Goal: Communication & Community: Ask a question

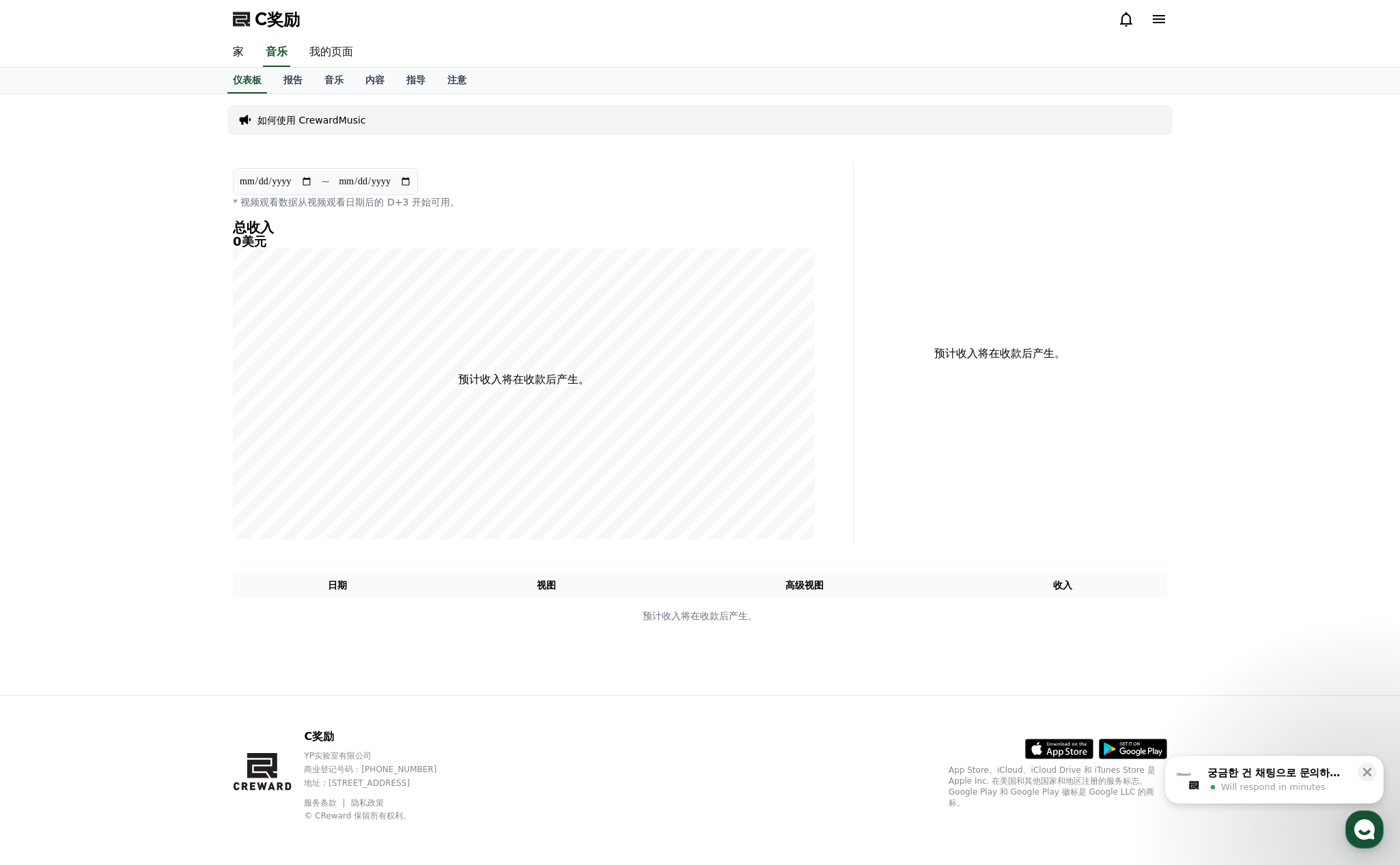
click at [326, 52] on font "我的页面" at bounding box center [331, 52] width 44 height 13
click at [330, 49] on font "我的页面" at bounding box center [331, 52] width 44 height 13
select select "**********"
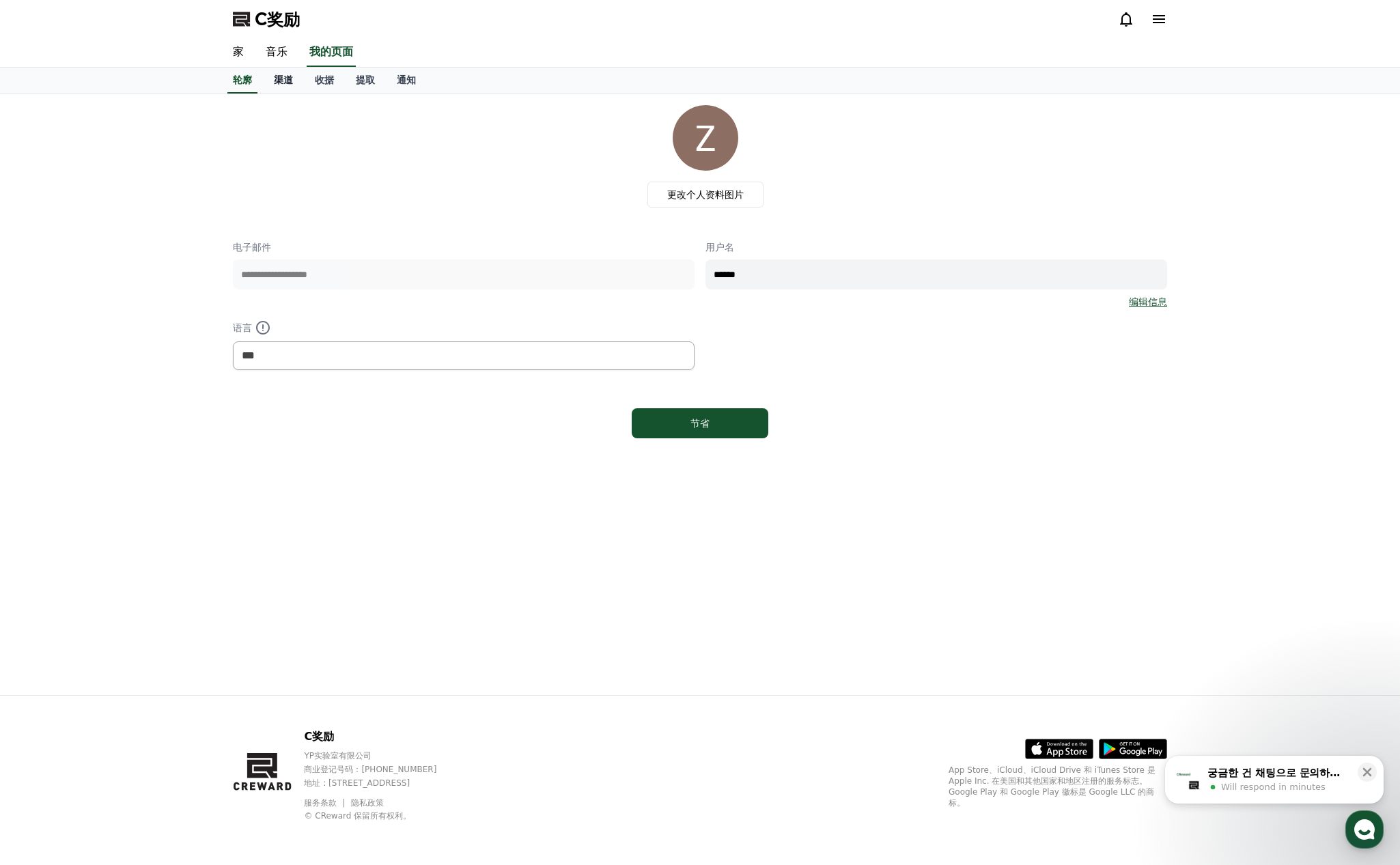
click at [286, 78] on font "渠道" at bounding box center [283, 79] width 19 height 11
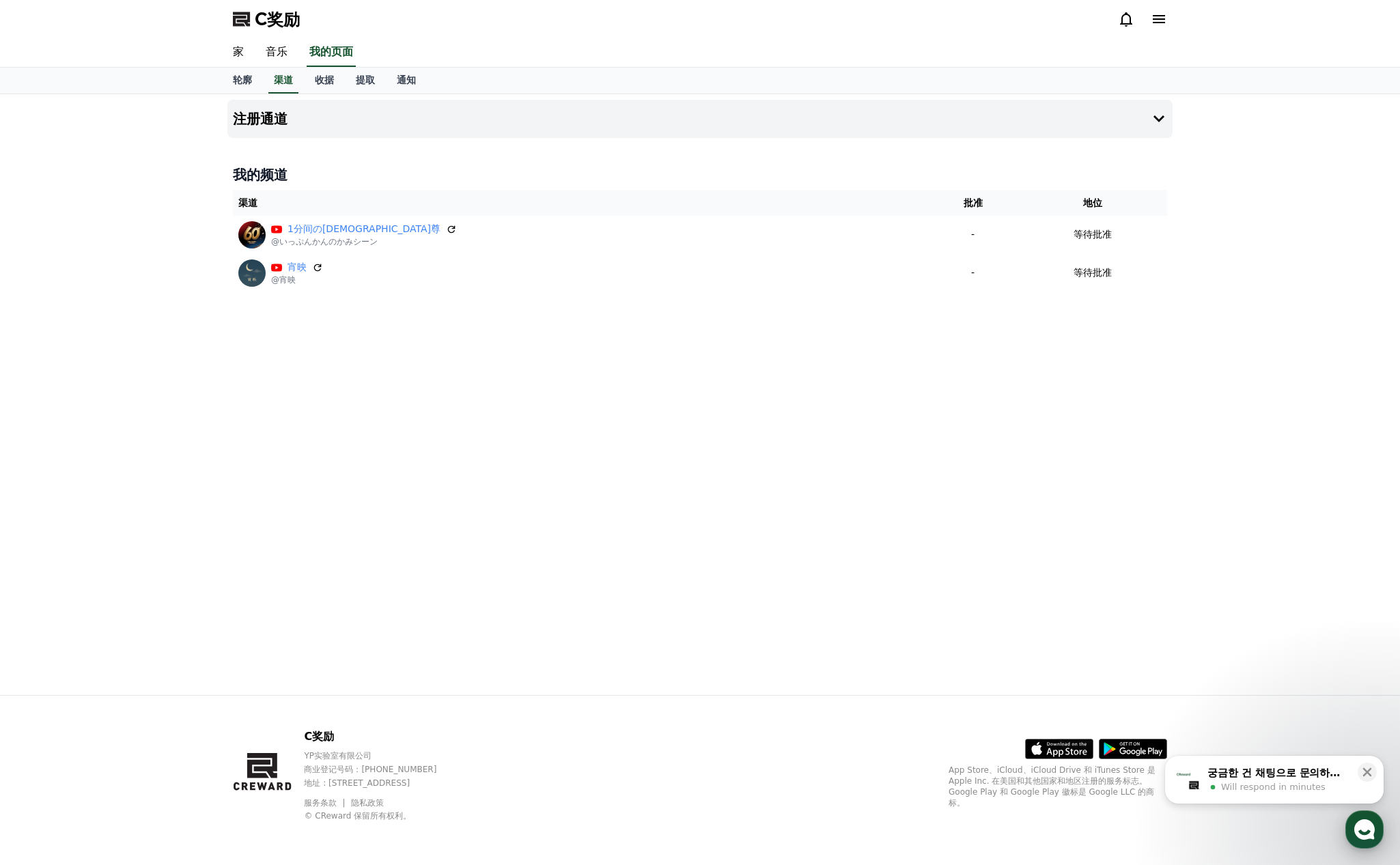
click at [1358, 839] on icon "button" at bounding box center [1364, 830] width 24 height 24
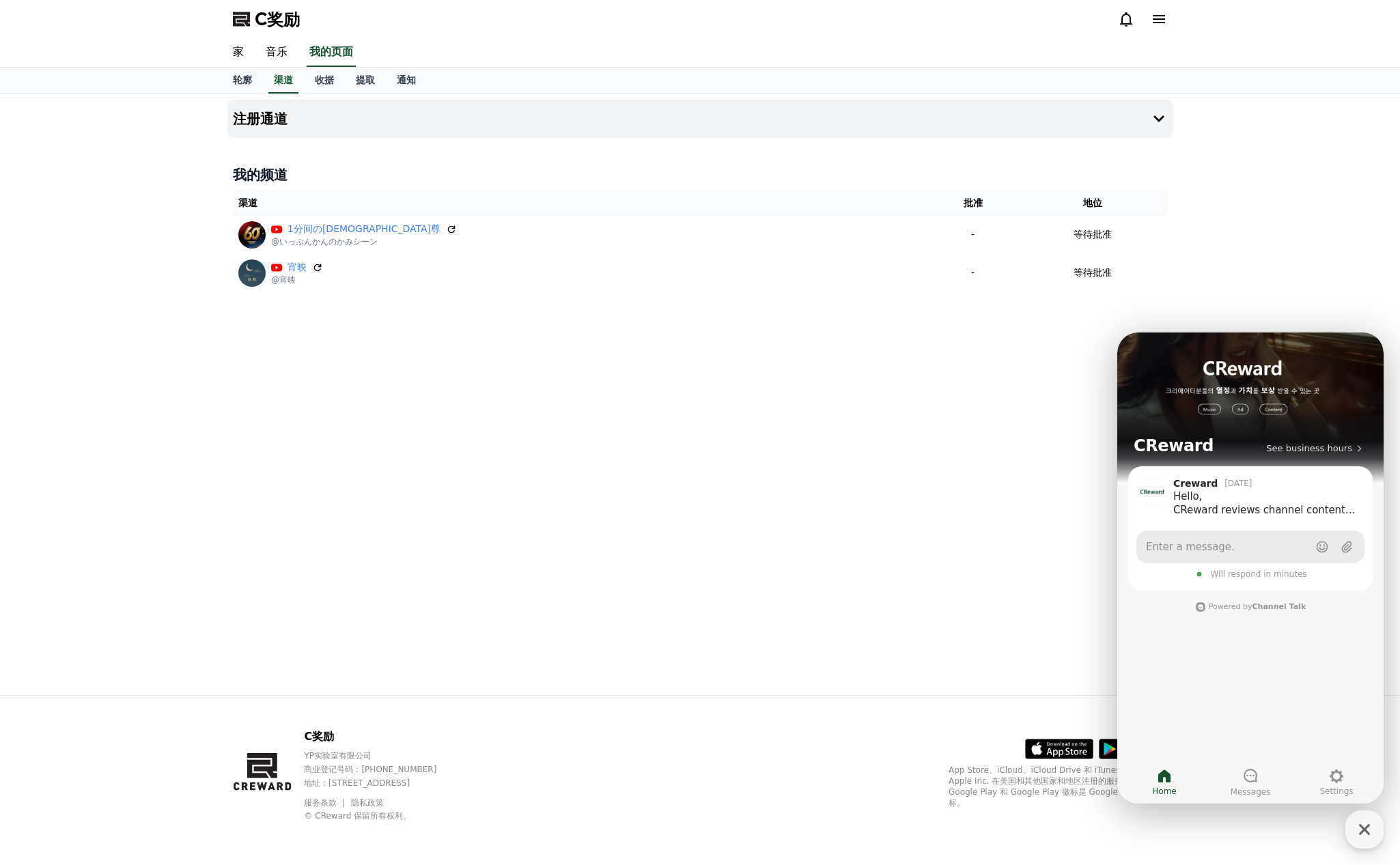
click at [1234, 552] on link "Enter a message." at bounding box center [1250, 547] width 228 height 33
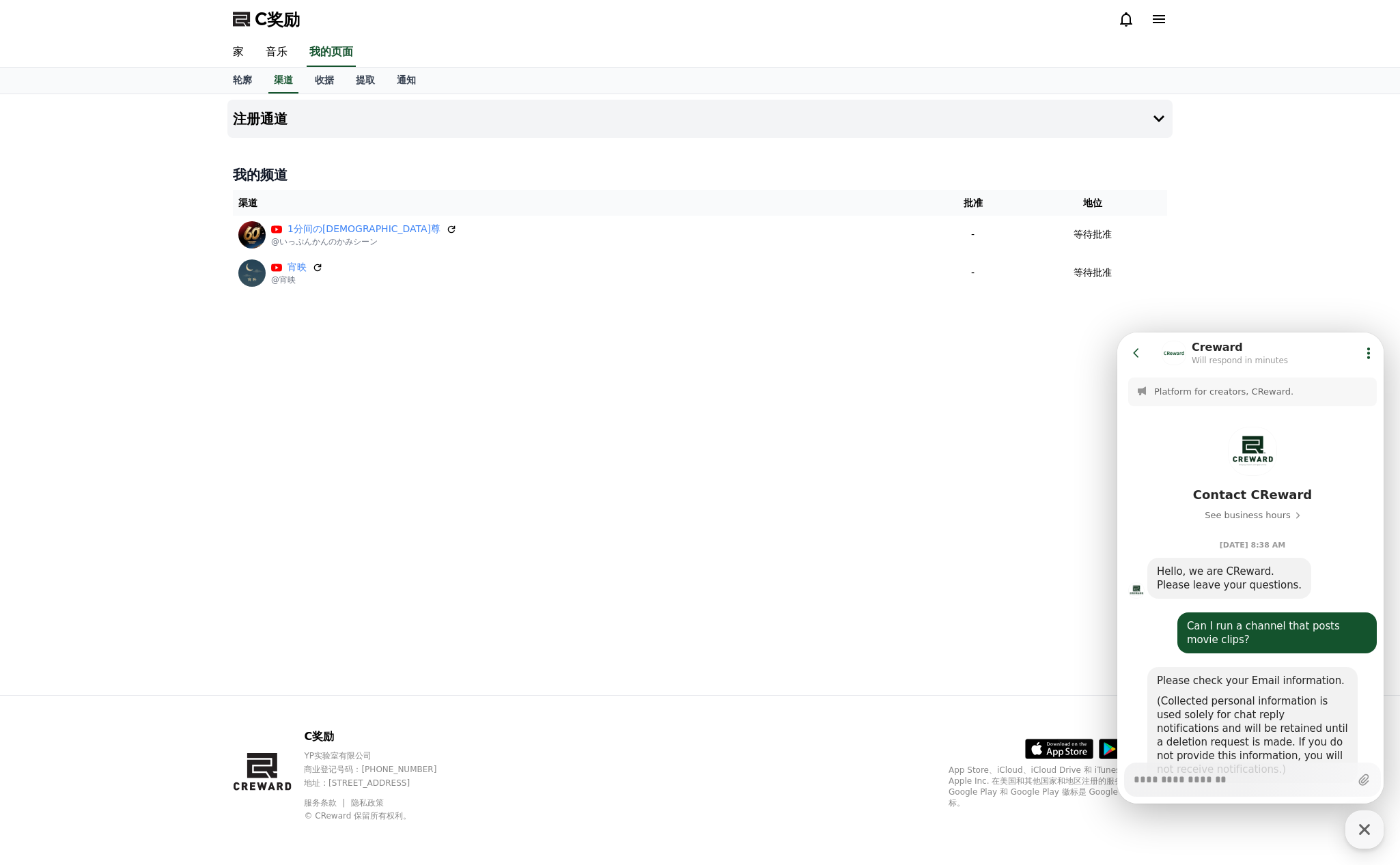
scroll to position [530, 0]
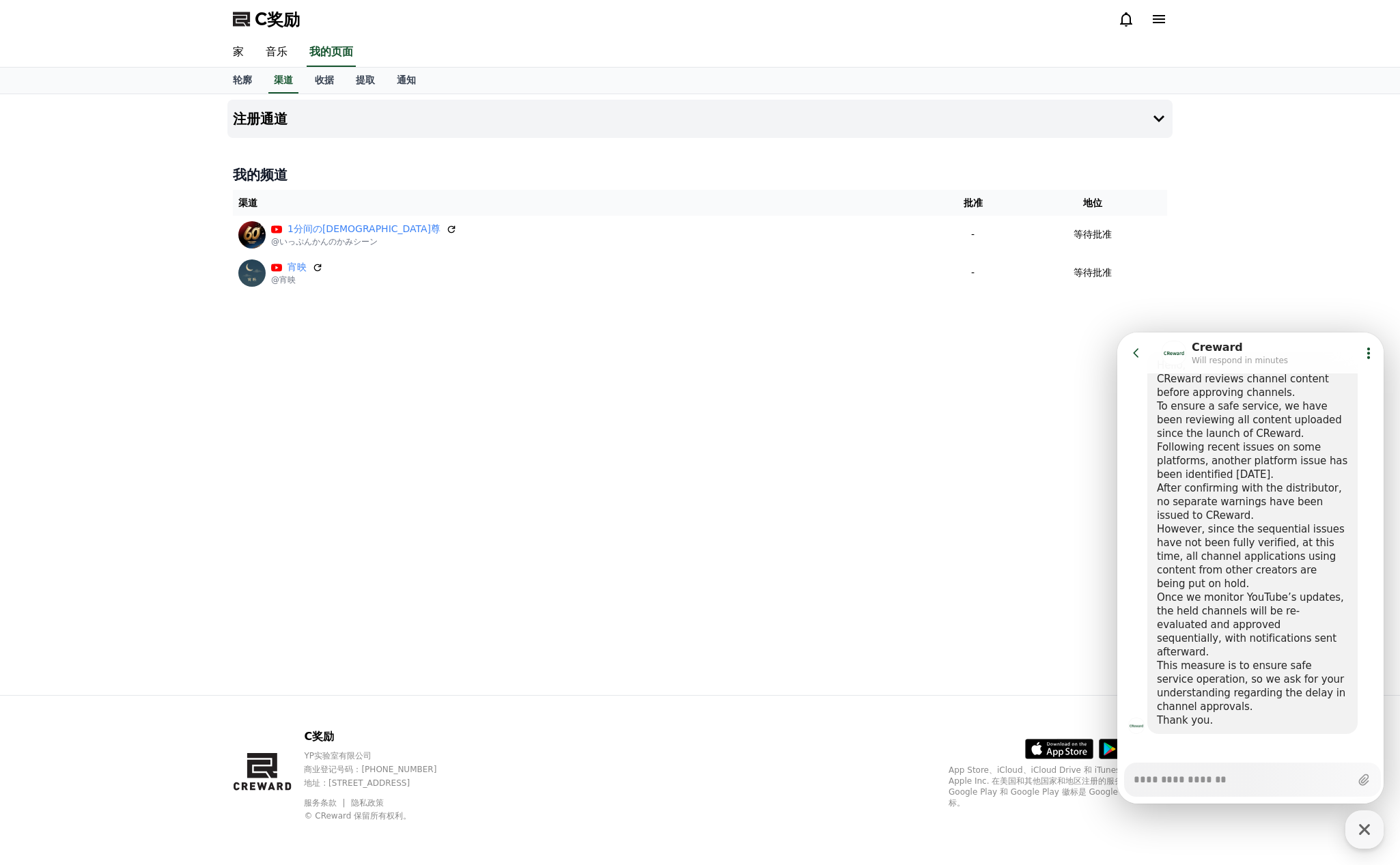
click at [1175, 760] on section "Message List Platform for creators, CReward. Contact CReward See business hours…" at bounding box center [1252, 310] width 271 height 933
click at [1178, 773] on textarea "Messenger Input Textarea" at bounding box center [1242, 775] width 216 height 23
paste textarea "**********"
type textarea "*"
type textarea "**********"
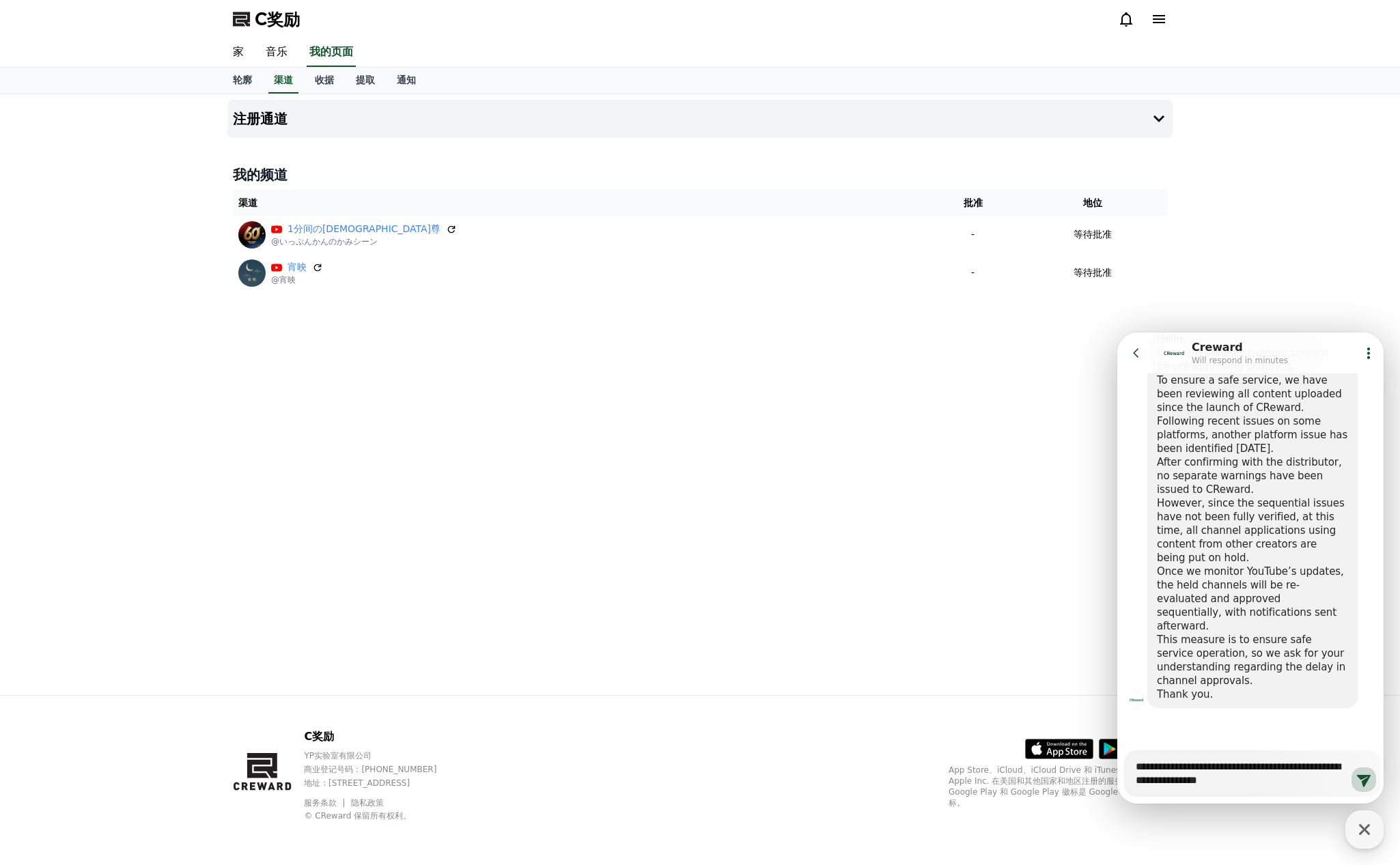
type textarea "*"
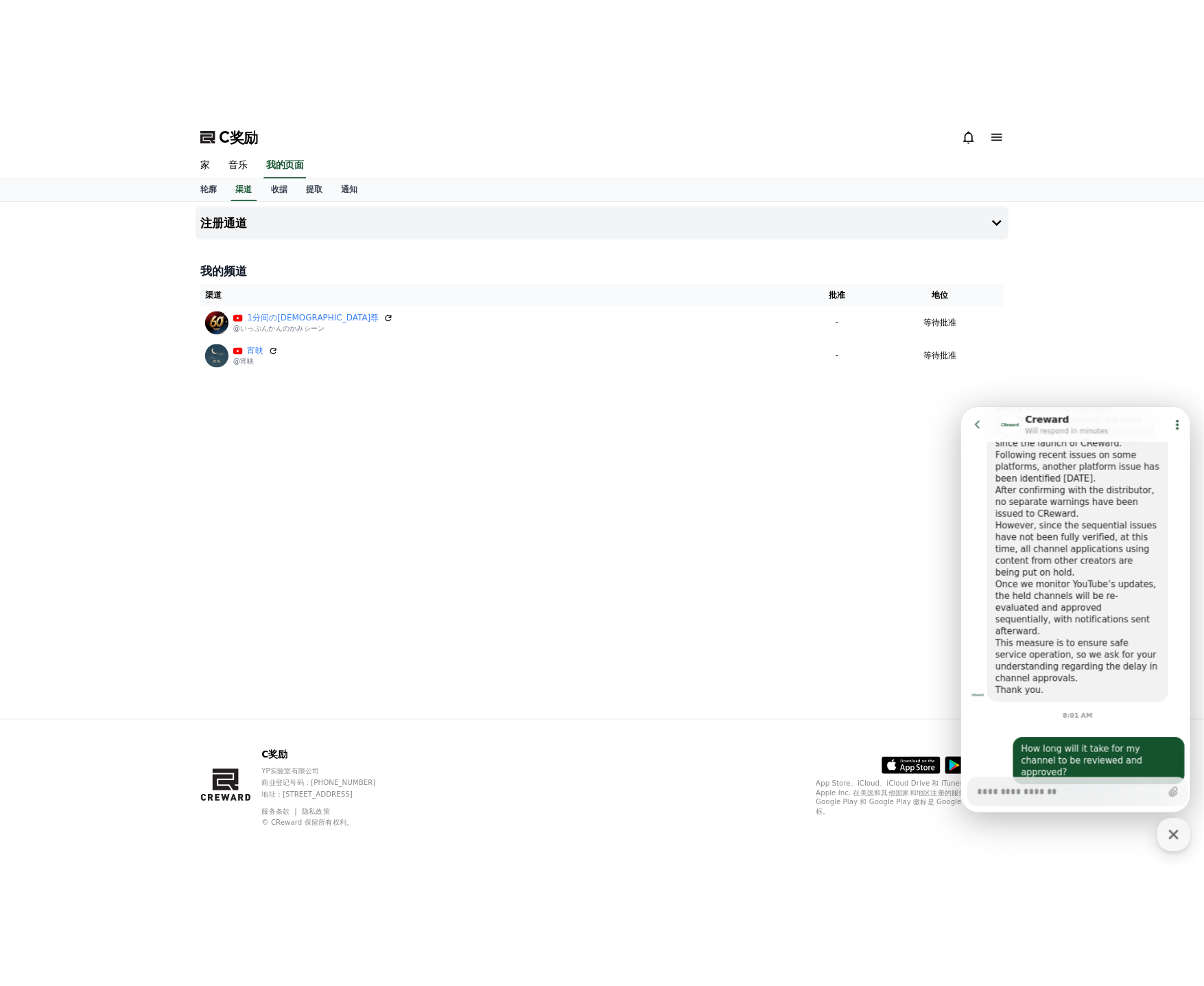
scroll to position [615, 0]
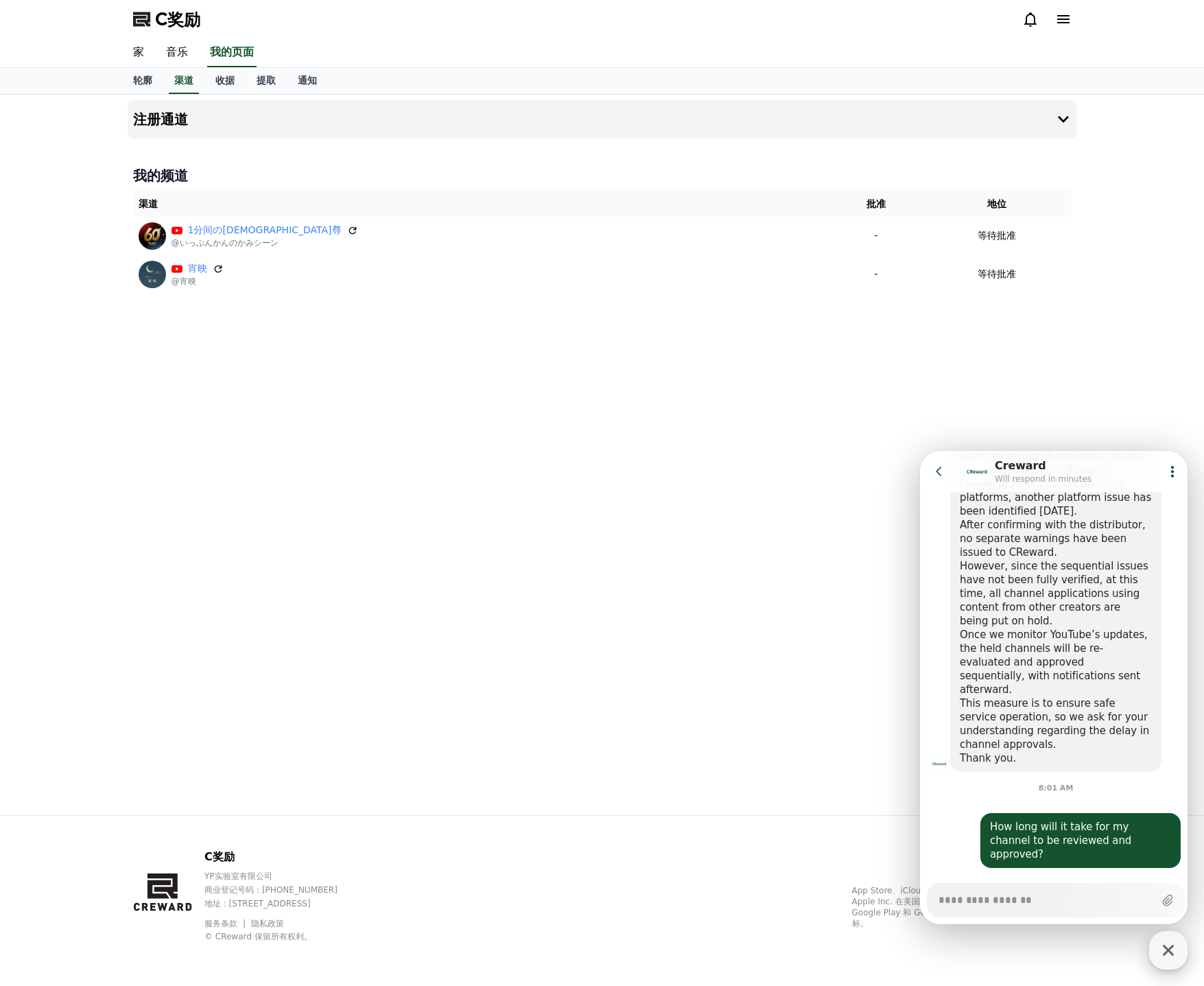
click at [1159, 868] on button "CReward Chat Button" at bounding box center [1168, 949] width 38 height 38
type textarea "*"
